Goal: Task Accomplishment & Management: Manage account settings

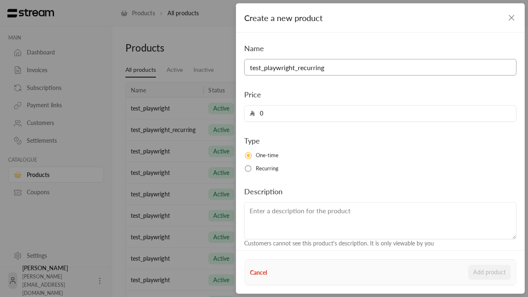
type input "test_playwright_recurring"
type input "5000"
click at [490, 272] on button "Add product" at bounding box center [489, 272] width 42 height 15
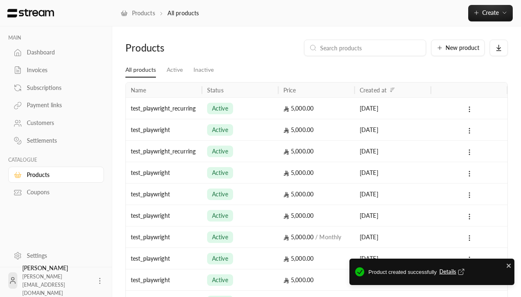
click at [453, 272] on span "Details" at bounding box center [452, 272] width 27 height 8
